Goal: Book appointment/travel/reservation

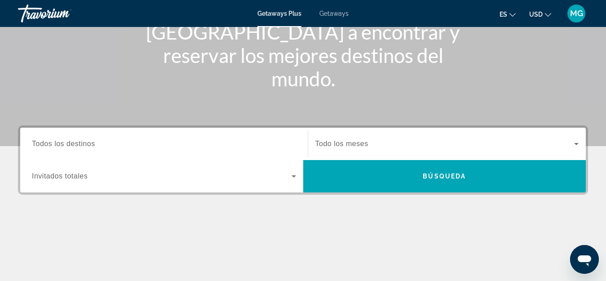
scroll to position [128, 0]
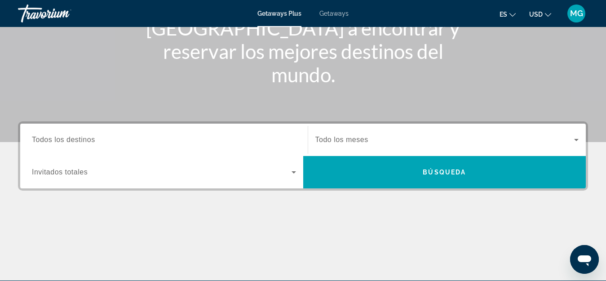
click at [91, 144] on div "Destination Todos los destinos" at bounding box center [164, 140] width 264 height 26
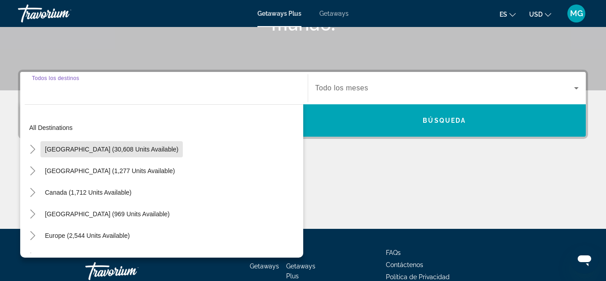
scroll to position [0, 0]
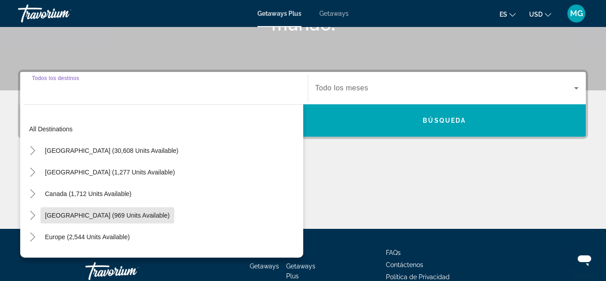
click at [132, 214] on span "[GEOGRAPHIC_DATA] (969 units available)" at bounding box center [107, 214] width 125 height 7
type input "**********"
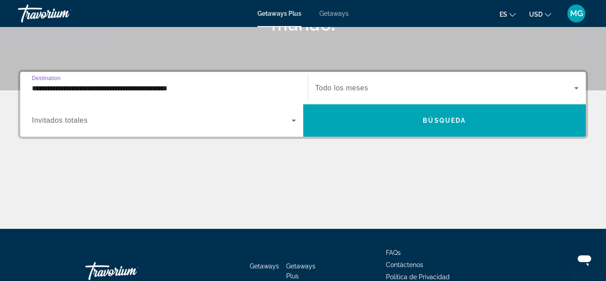
scroll to position [220, 0]
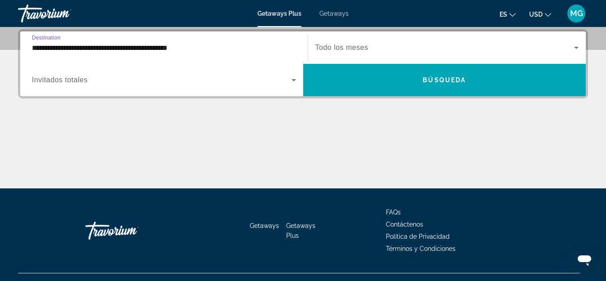
click at [485, 82] on span "Search widget" at bounding box center [444, 80] width 283 height 22
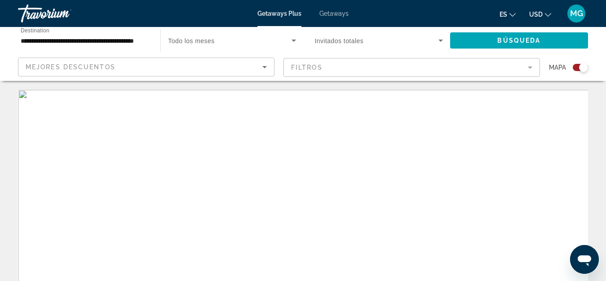
click at [512, 15] on icon "Change language" at bounding box center [512, 15] width 6 height 6
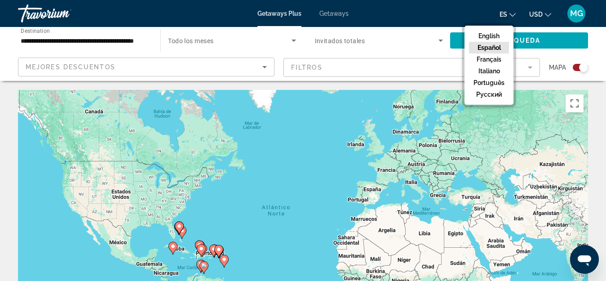
click at [548, 17] on button "USD USD ($) MXN (Mex$) CAD (Can$) GBP (£) EUR (€) AUD (A$) NZD (NZ$) CNY (CN¥)" at bounding box center [540, 14] width 22 height 13
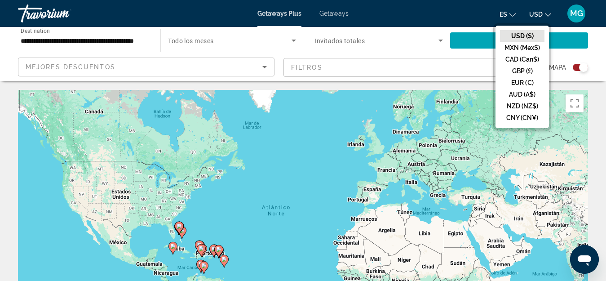
click at [546, 15] on icon "Change currency" at bounding box center [548, 15] width 6 height 4
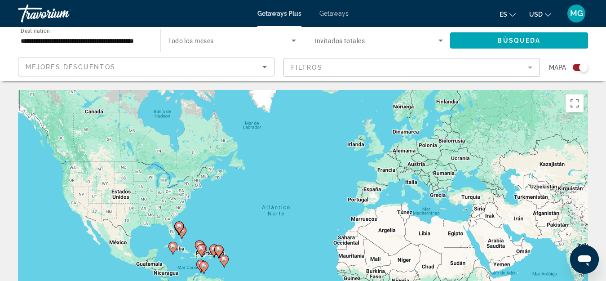
click at [548, 15] on icon "Change currency" at bounding box center [548, 15] width 6 height 6
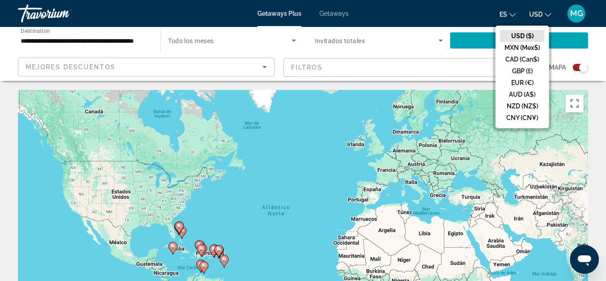
click at [530, 83] on button "EUR (€)" at bounding box center [522, 83] width 44 height 12
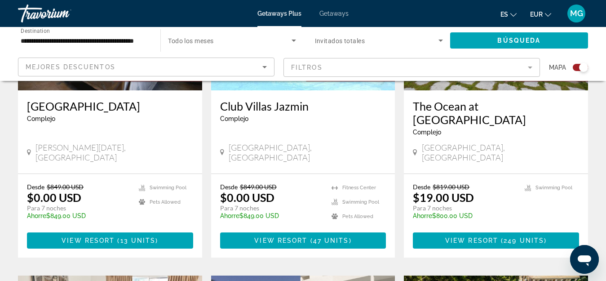
scroll to position [773, 0]
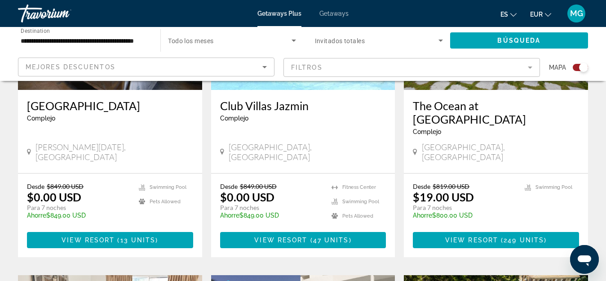
click at [534, 182] on ul "Swimming Pool" at bounding box center [551, 203] width 54 height 43
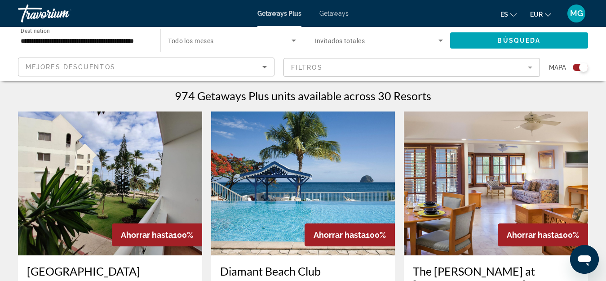
scroll to position [280, 0]
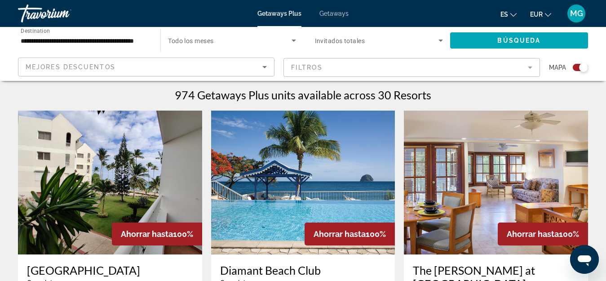
click at [335, 183] on img "Main content" at bounding box center [303, 182] width 184 height 144
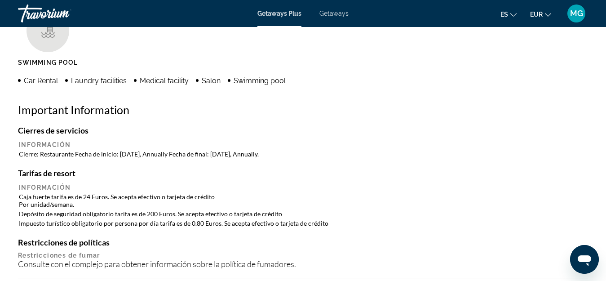
scroll to position [899, 0]
click at [514, 210] on td "Depósito de seguridad obligatorio tarifa es de 200 Euros. Se acepta efectivo o …" at bounding box center [303, 212] width 568 height 9
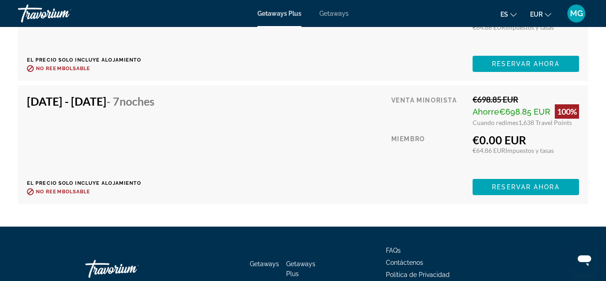
scroll to position [1925, 0]
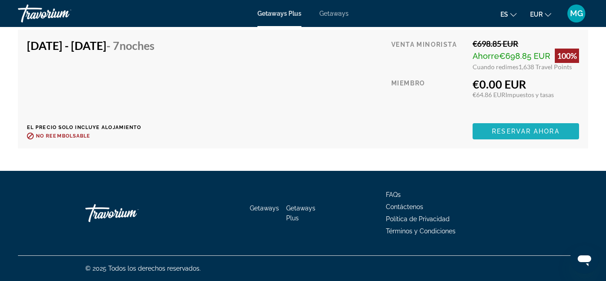
click at [556, 132] on span "Reservar ahora" at bounding box center [525, 131] width 67 height 7
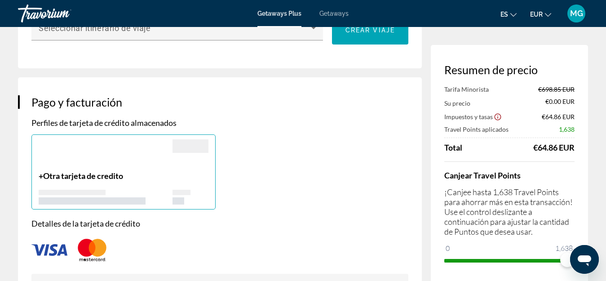
scroll to position [625, 0]
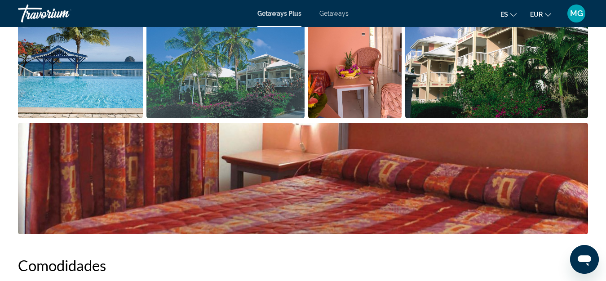
scroll to position [30, 0]
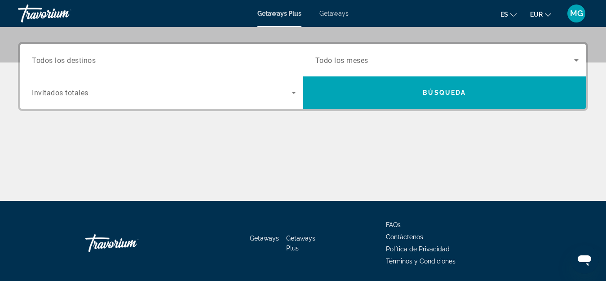
scroll to position [209, 0]
